Goal: Information Seeking & Learning: Check status

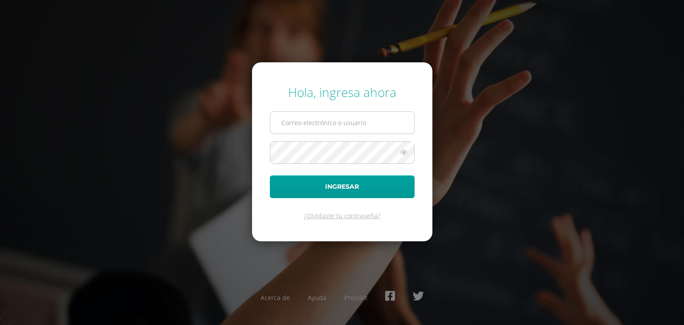
click at [329, 124] on input "text" at bounding box center [342, 123] width 144 height 22
type input "yoselinajcalon2023@maiagt.org"
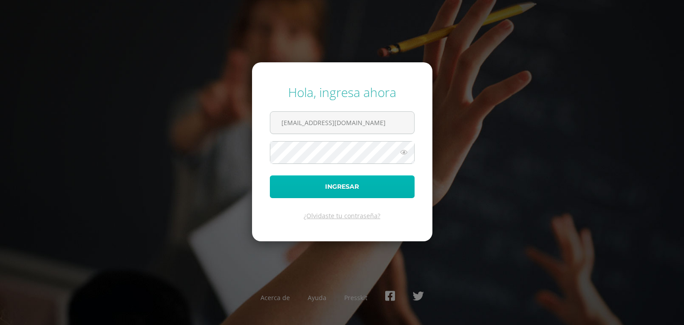
click at [354, 189] on button "Ingresar" at bounding box center [342, 186] width 145 height 23
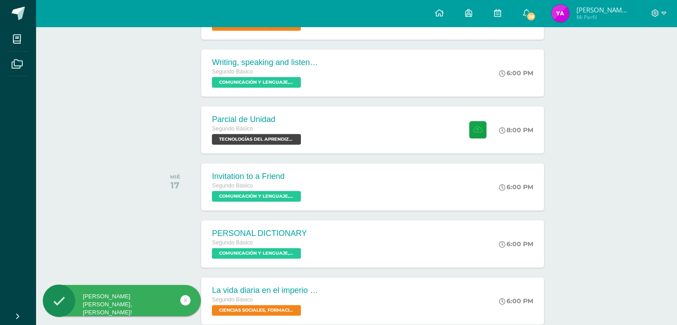
scroll to position [183, 0]
click at [479, 130] on icon at bounding box center [478, 130] width 9 height 8
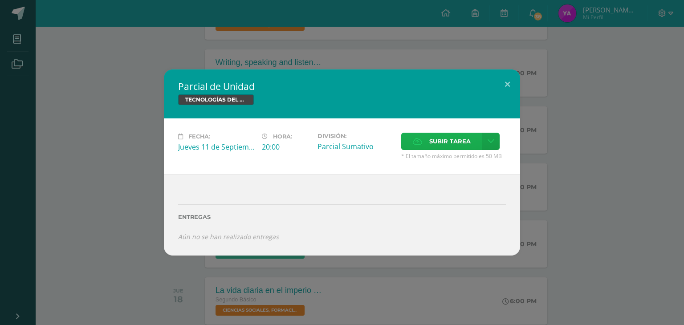
click at [425, 134] on label "Subir tarea" at bounding box center [441, 141] width 81 height 17
click at [0, 0] on input "Subir tarea" at bounding box center [0, 0] width 0 height 0
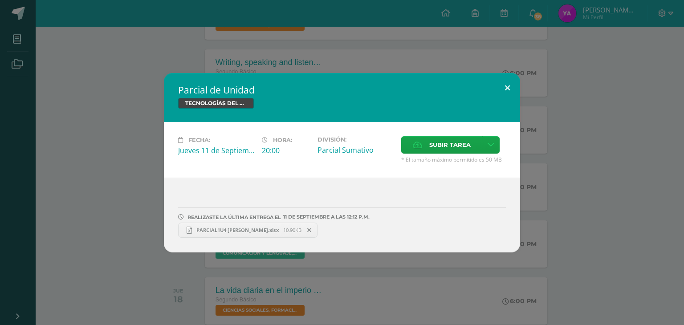
click at [506, 85] on button at bounding box center [507, 88] width 25 height 30
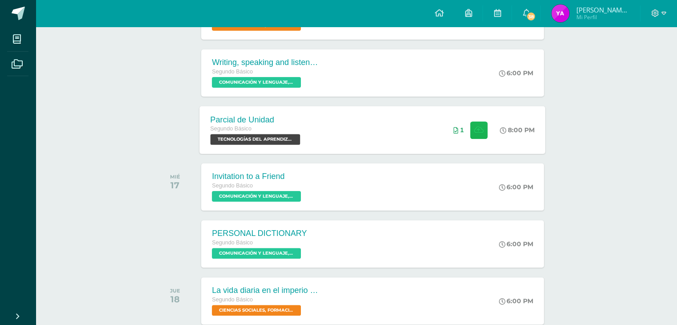
scroll to position [0, 0]
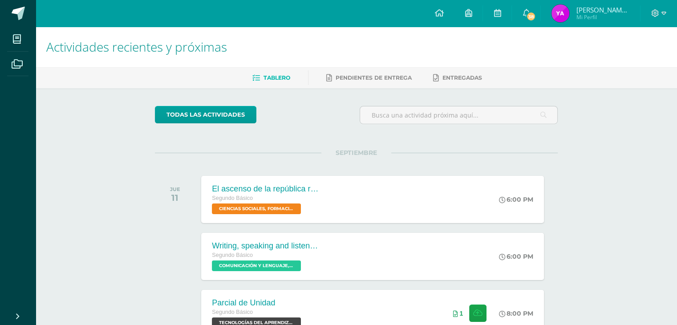
click at [557, 16] on img at bounding box center [561, 13] width 18 height 18
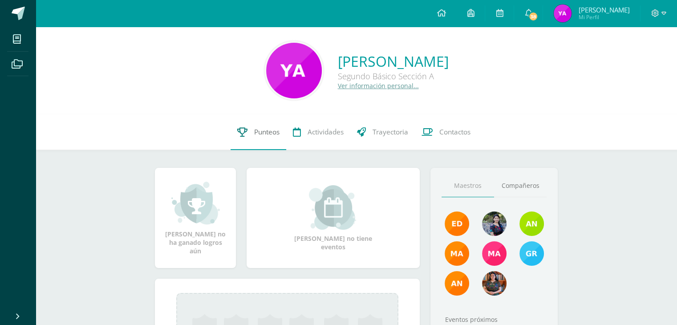
click at [248, 137] on link "Punteos" at bounding box center [259, 132] width 56 height 36
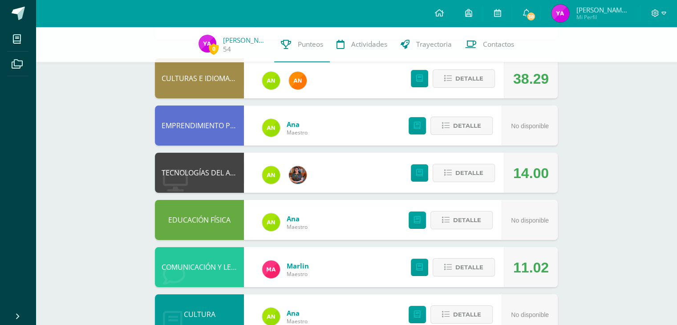
scroll to position [83, 0]
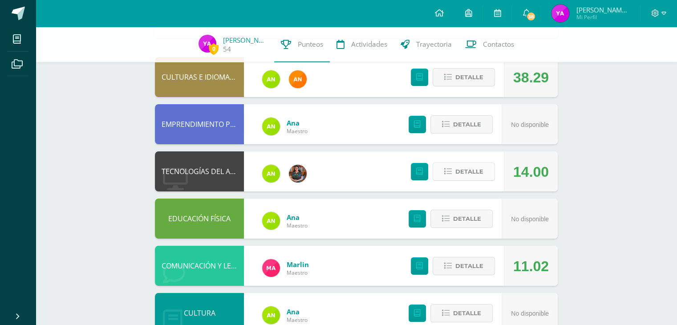
click at [474, 172] on span "Detalle" at bounding box center [470, 171] width 28 height 16
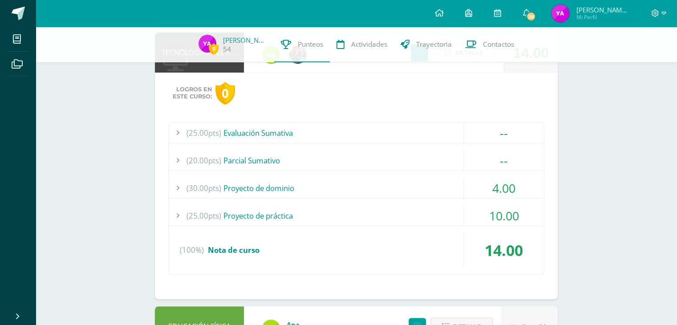
scroll to position [212, 0]
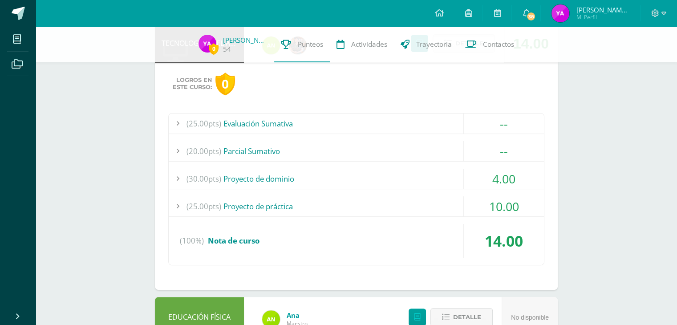
click at [512, 207] on div "10.00" at bounding box center [504, 206] width 80 height 20
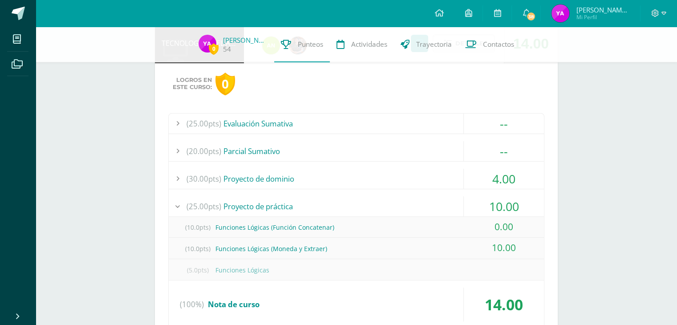
click at [504, 203] on div "10.00" at bounding box center [504, 206] width 80 height 20
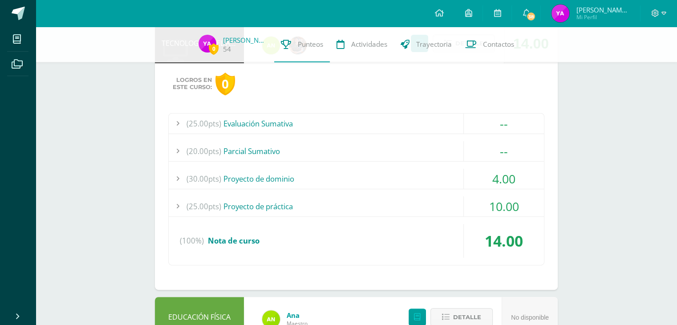
click at [502, 178] on div "4.00" at bounding box center [504, 179] width 80 height 20
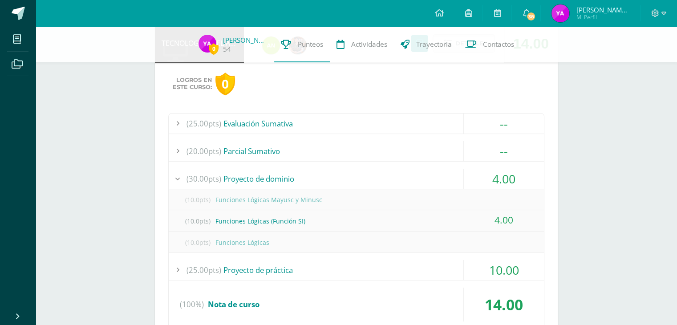
click at [502, 178] on div "4.00" at bounding box center [504, 179] width 80 height 20
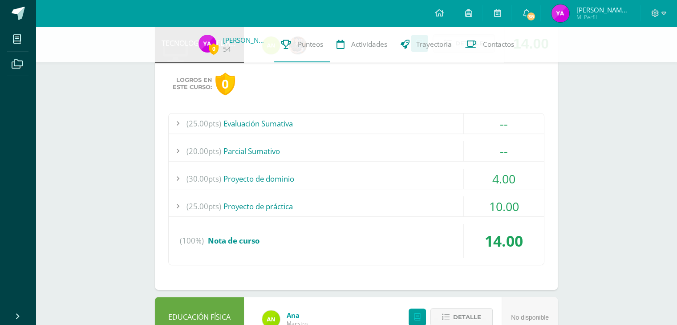
scroll to position [0, 0]
